Goal: Task Accomplishment & Management: Manage account settings

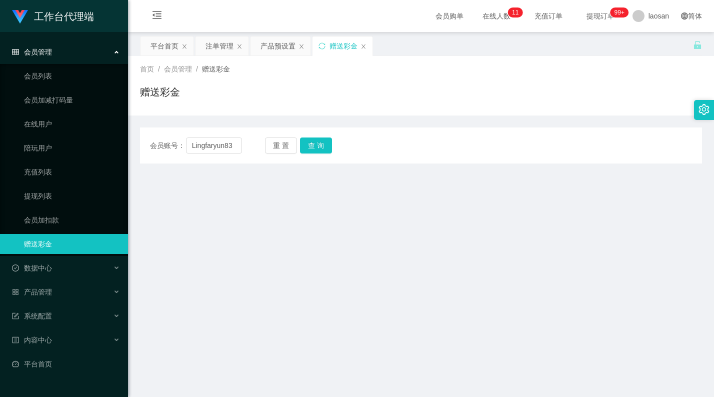
click at [177, 127] on div "会员账号： Lingfaryun83 重 置 查 询 会员账号 Jin0502 会员姓名 [PERSON_NAME] 账号余额 3007.00 操作类型 彩金…" at bounding box center [421, 145] width 562 height 36
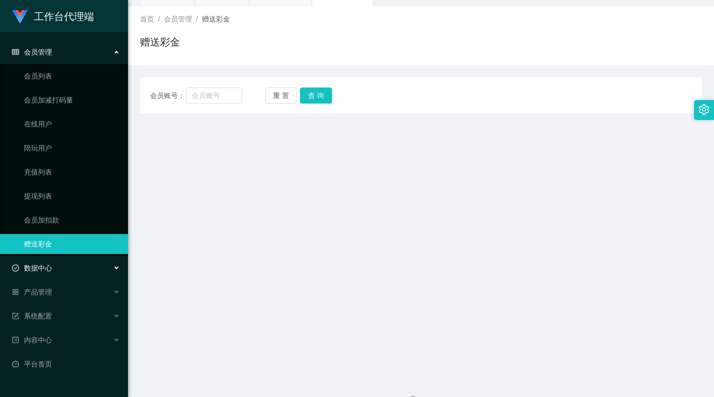
click at [65, 263] on div "数据中心" at bounding box center [64, 268] width 128 height 20
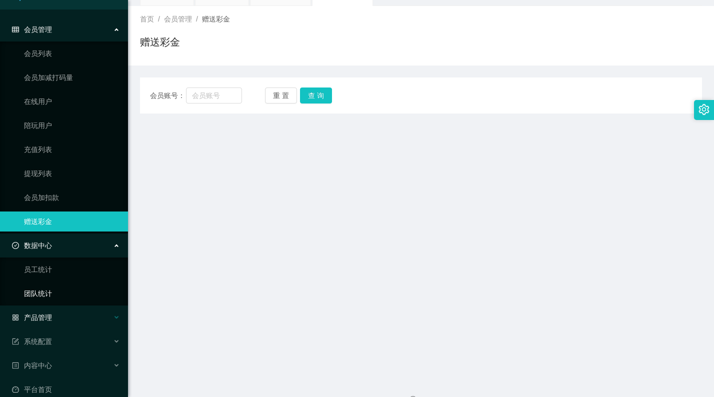
scroll to position [35, 0]
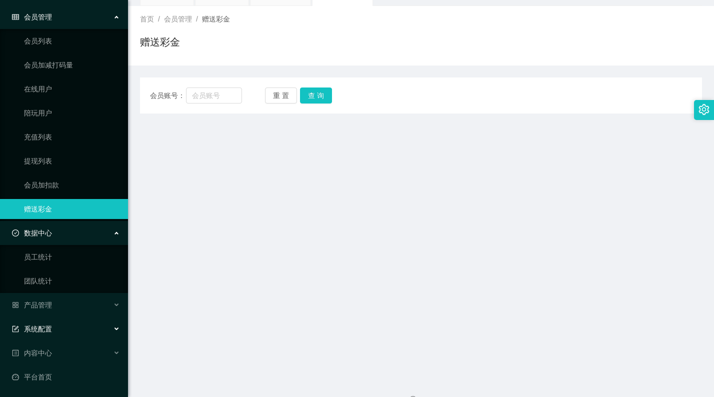
click at [66, 322] on div "系统配置" at bounding box center [64, 329] width 128 height 20
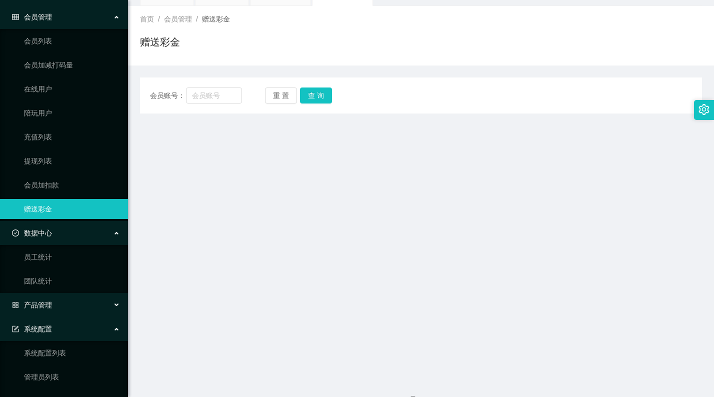
click at [66, 309] on div "产品管理" at bounding box center [64, 305] width 128 height 20
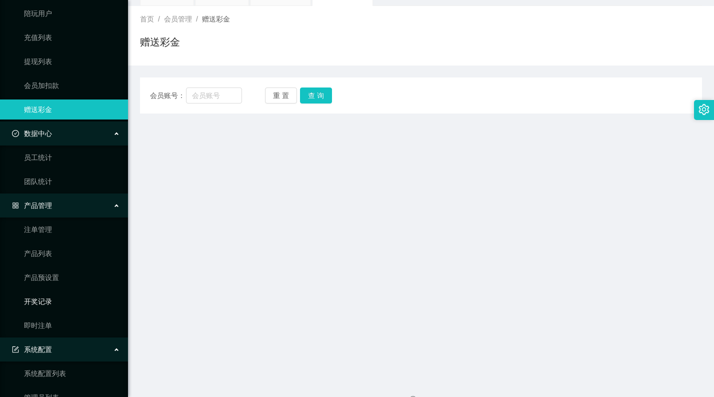
scroll to position [135, 0]
click at [53, 229] on link "注单管理" at bounding box center [72, 229] width 96 height 20
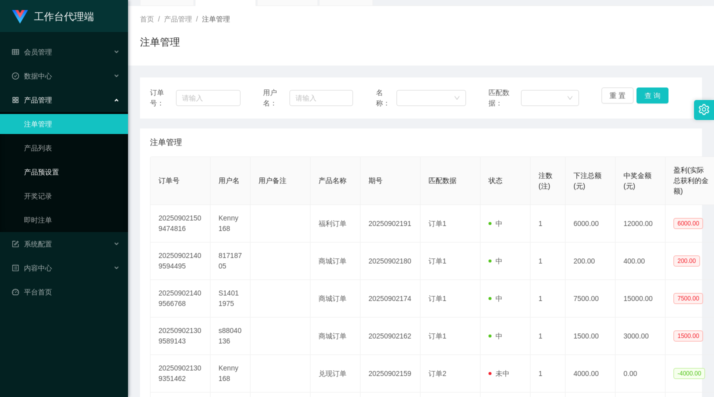
click at [56, 169] on link "产品预设置" at bounding box center [72, 172] width 96 height 20
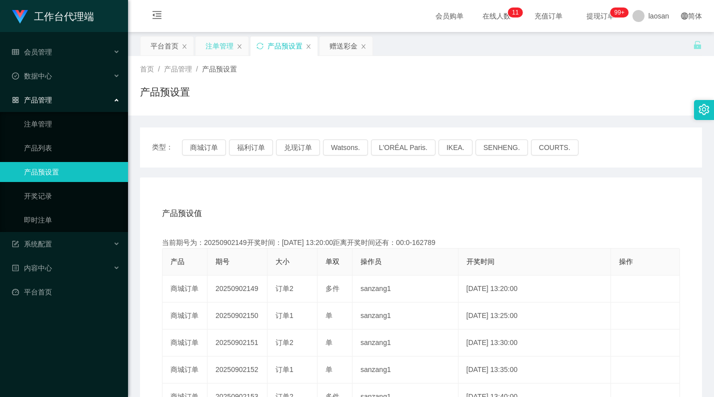
click at [219, 46] on div "注单管理" at bounding box center [219, 45] width 28 height 19
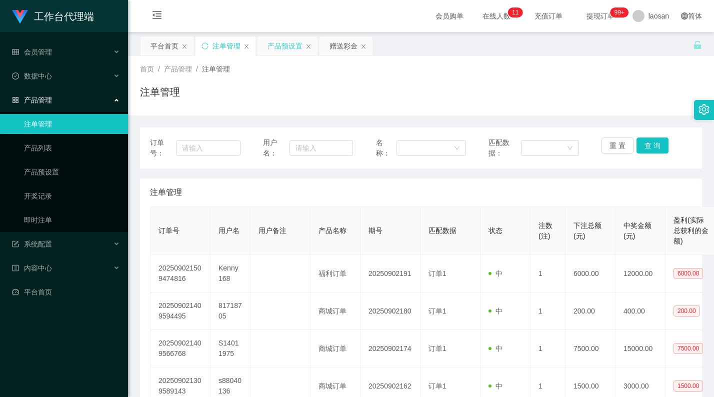
click at [275, 45] on div "产品预设置" at bounding box center [284, 45] width 35 height 19
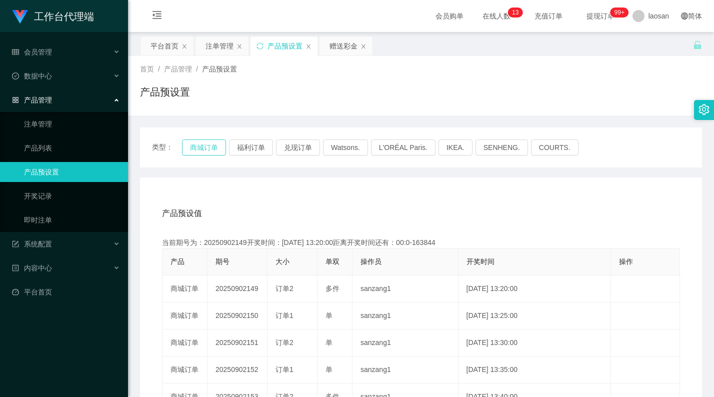
click at [204, 147] on button "商城订单" at bounding box center [204, 147] width 44 height 16
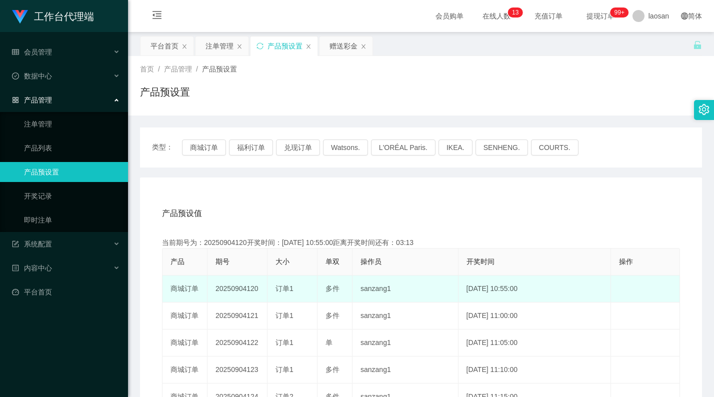
drag, startPoint x: 301, startPoint y: 292, endPoint x: 274, endPoint y: 287, distance: 27.0
click at [274, 287] on td "订单1" at bounding box center [292, 288] width 50 height 27
copy span "订单1"
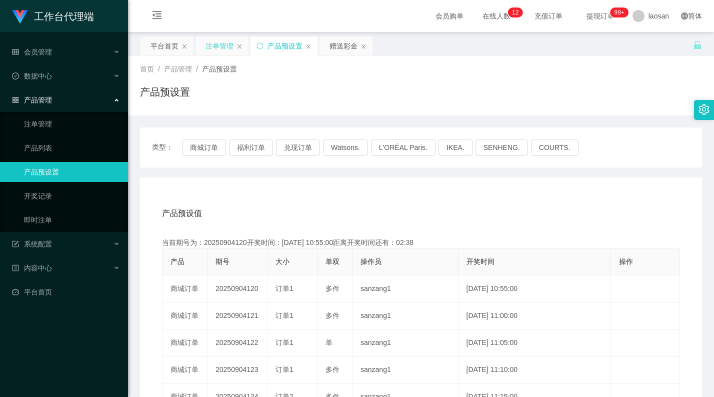
click at [219, 42] on div "注单管理" at bounding box center [219, 45] width 28 height 19
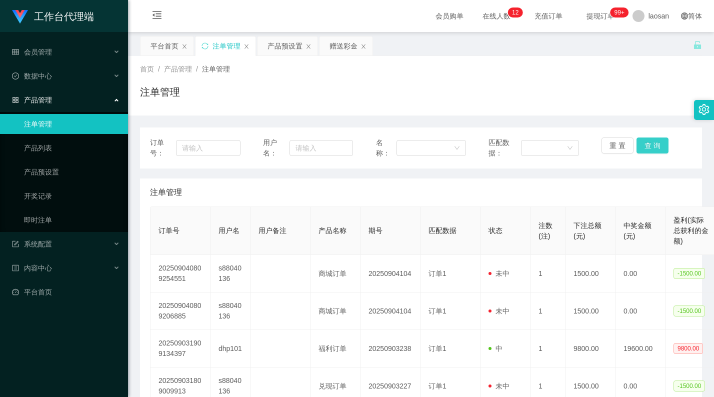
click at [661, 141] on button "查 询" at bounding box center [652, 145] width 32 height 16
click at [650, 141] on button "查 询" at bounding box center [652, 145] width 32 height 16
click at [654, 143] on button "查 询" at bounding box center [652, 145] width 32 height 16
click at [654, 143] on div "重 置 查 询" at bounding box center [646, 147] width 90 height 21
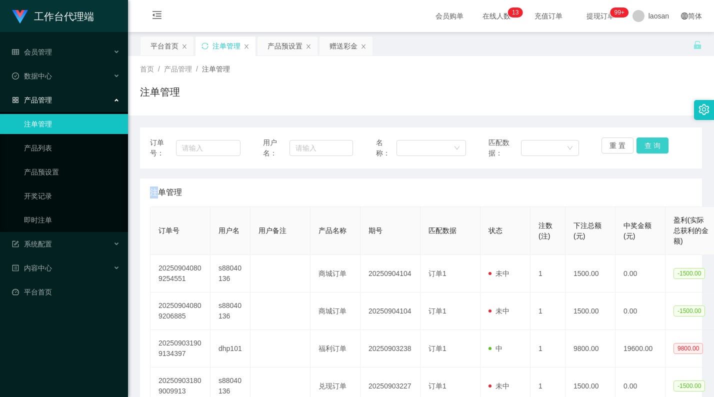
click at [654, 143] on button "查 询" at bounding box center [652, 145] width 32 height 16
click at [654, 143] on div "重 置 查 询" at bounding box center [646, 147] width 90 height 21
click at [654, 143] on button "查 询" at bounding box center [652, 145] width 32 height 16
click at [654, 143] on button "查 询" at bounding box center [657, 145] width 43 height 16
click at [654, 143] on button "查 询" at bounding box center [652, 145] width 32 height 16
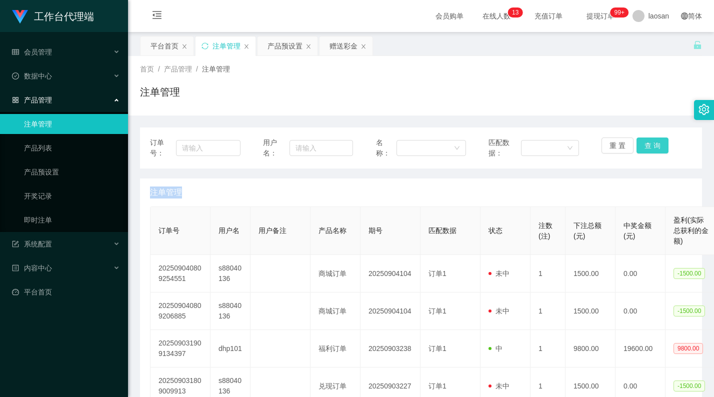
click at [654, 143] on button "查 询" at bounding box center [652, 145] width 32 height 16
click at [654, 143] on div "重 置 查 询" at bounding box center [646, 147] width 90 height 21
click at [654, 143] on button "查 询" at bounding box center [652, 145] width 32 height 16
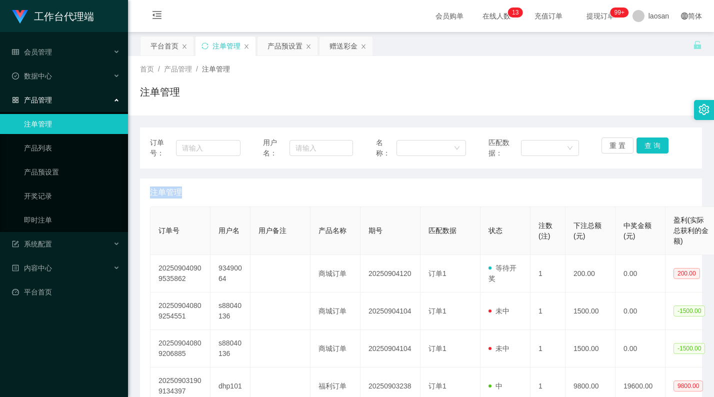
click at [654, 143] on div "重 置 查 询" at bounding box center [646, 147] width 90 height 21
click at [654, 143] on button "查 询" at bounding box center [652, 145] width 32 height 16
click at [654, 146] on button "查 询" at bounding box center [652, 145] width 32 height 16
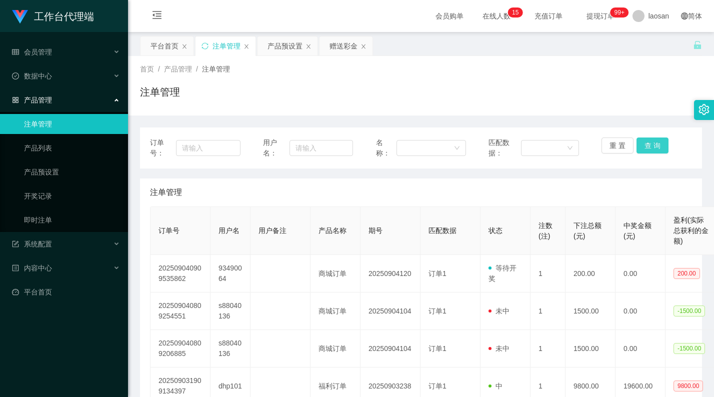
click at [642, 144] on button "查 询" at bounding box center [652, 145] width 32 height 16
click at [662, 144] on button "查 询" at bounding box center [652, 145] width 32 height 16
